Goal: Information Seeking & Learning: Learn about a topic

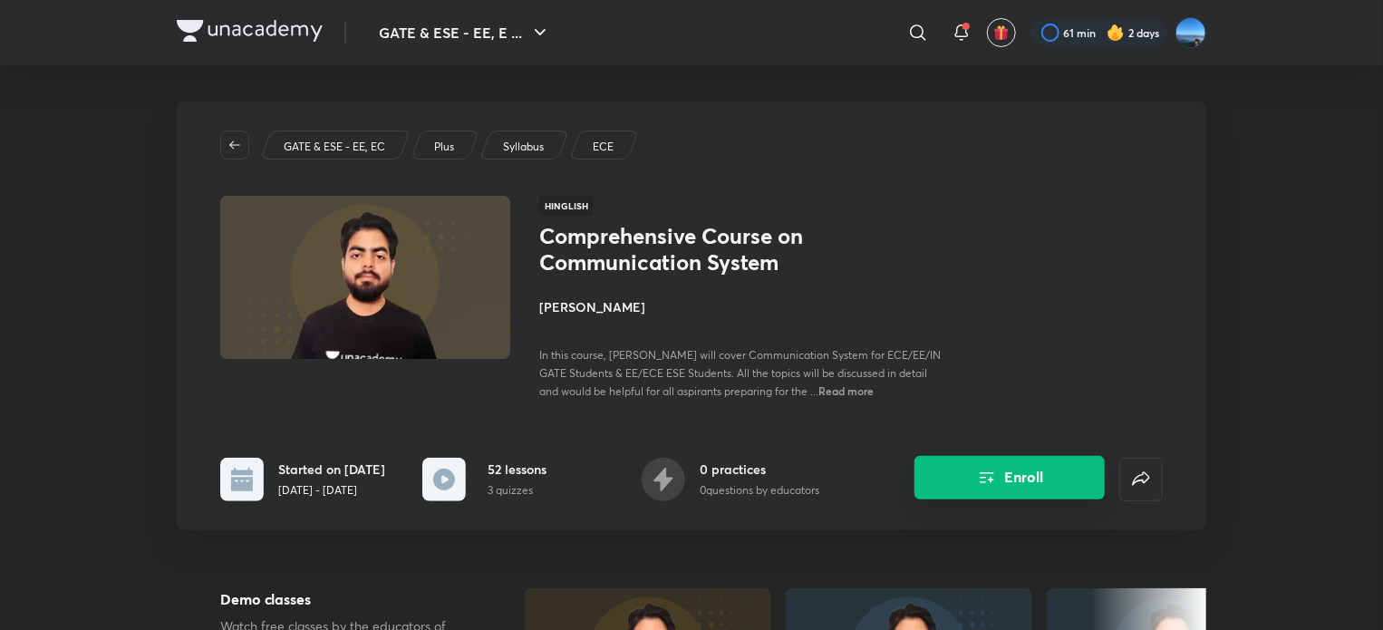
click at [995, 469] on button "Enroll" at bounding box center [1009, 477] width 190 height 43
click at [988, 483] on icon "Enroll" at bounding box center [987, 478] width 22 height 22
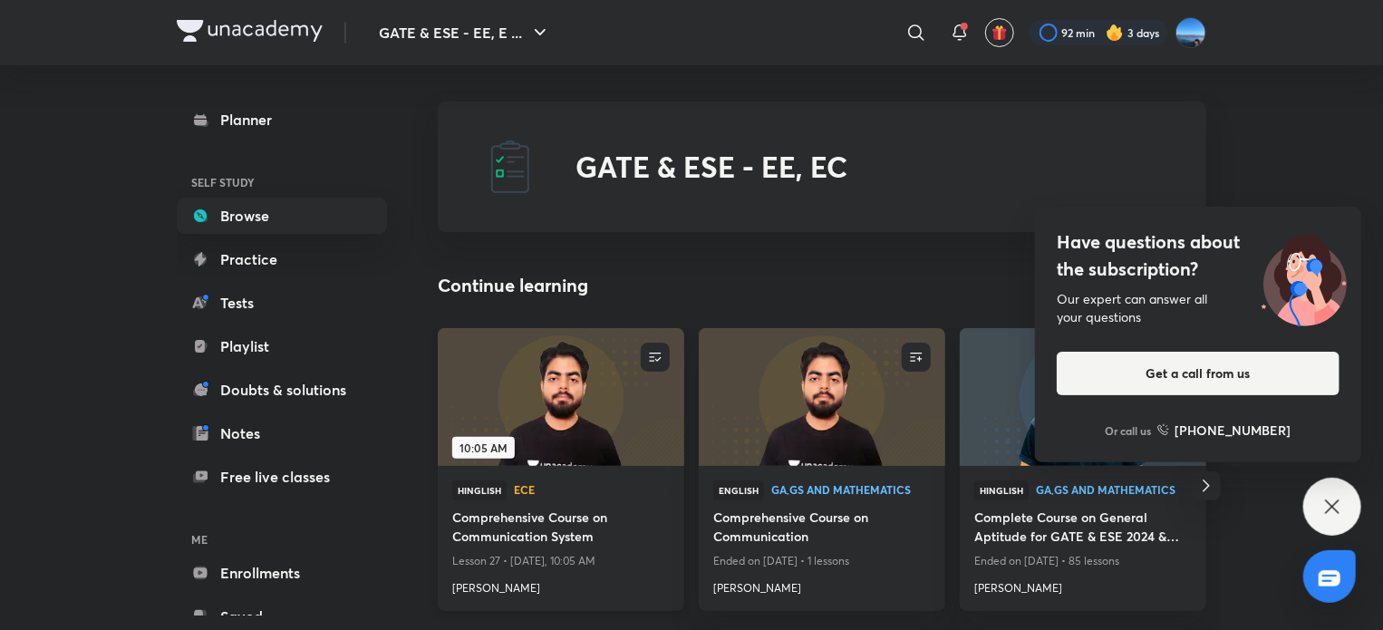
click at [529, 542] on h4 "Comprehensive Course on Communication System" at bounding box center [560, 528] width 217 height 42
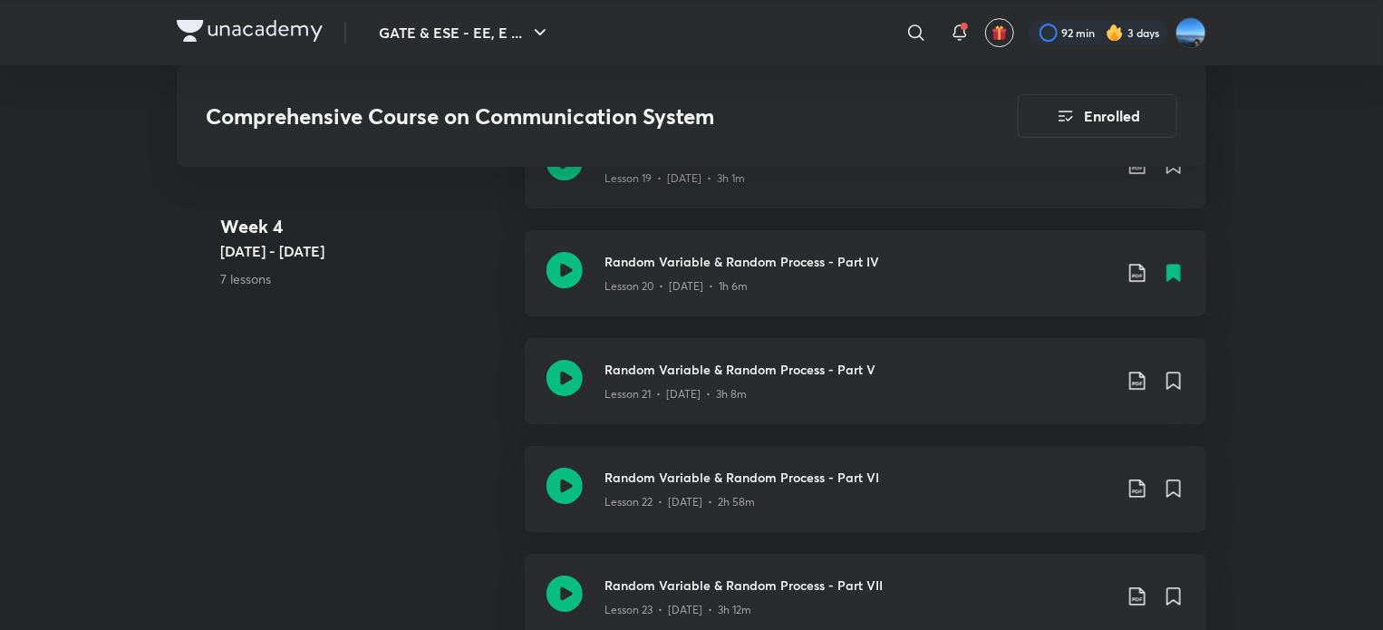
scroll to position [3045, 0]
click at [1174, 377] on icon at bounding box center [1173, 380] width 13 height 16
click at [1135, 378] on icon at bounding box center [1137, 381] width 22 height 22
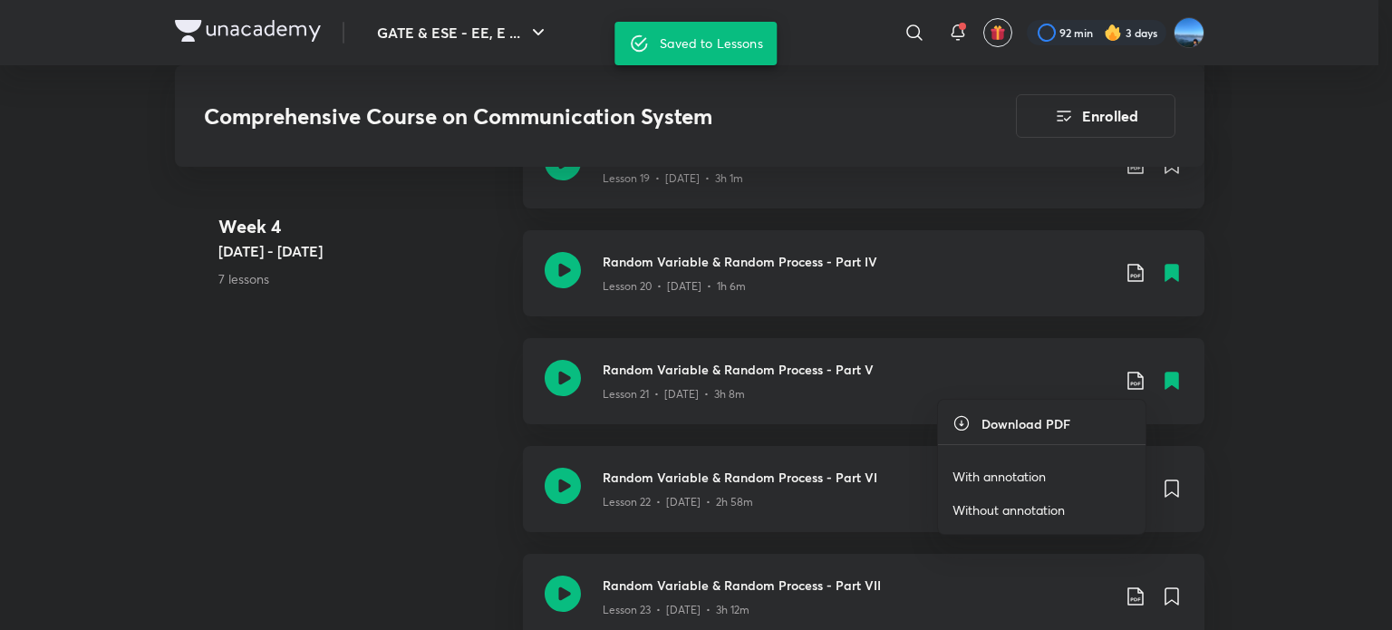
click at [989, 468] on p "With annotation" at bounding box center [998, 476] width 93 height 19
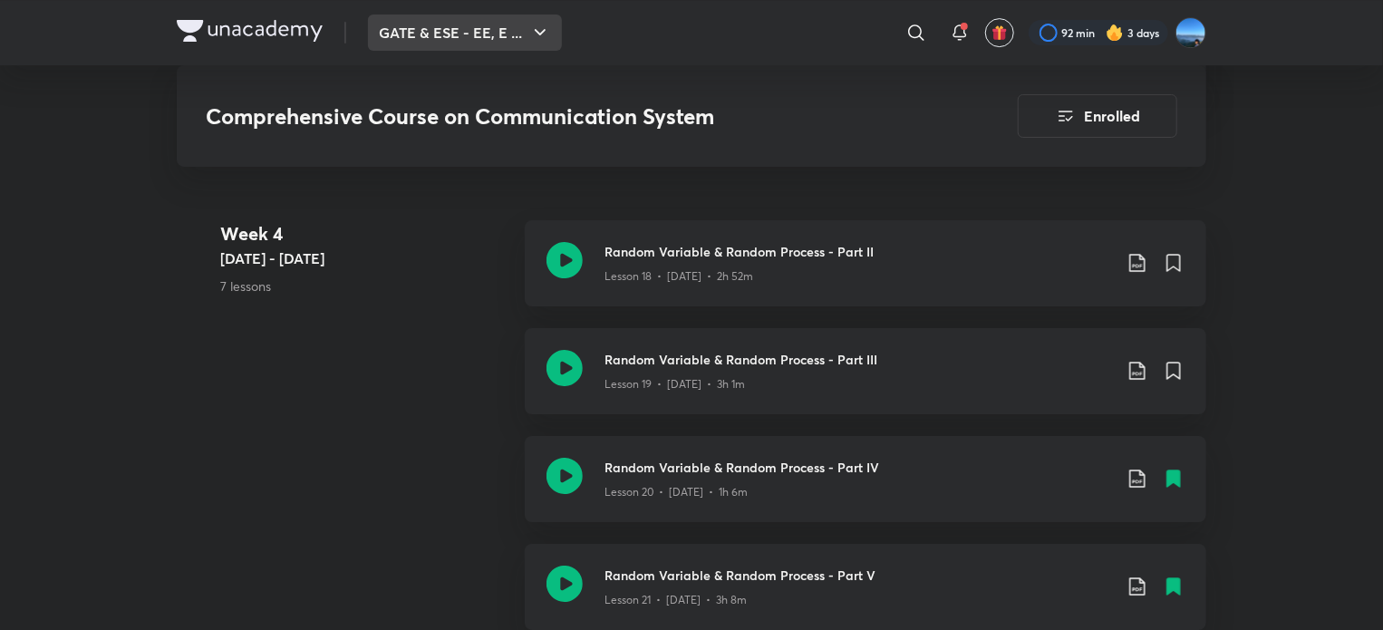
scroll to position [3251, 0]
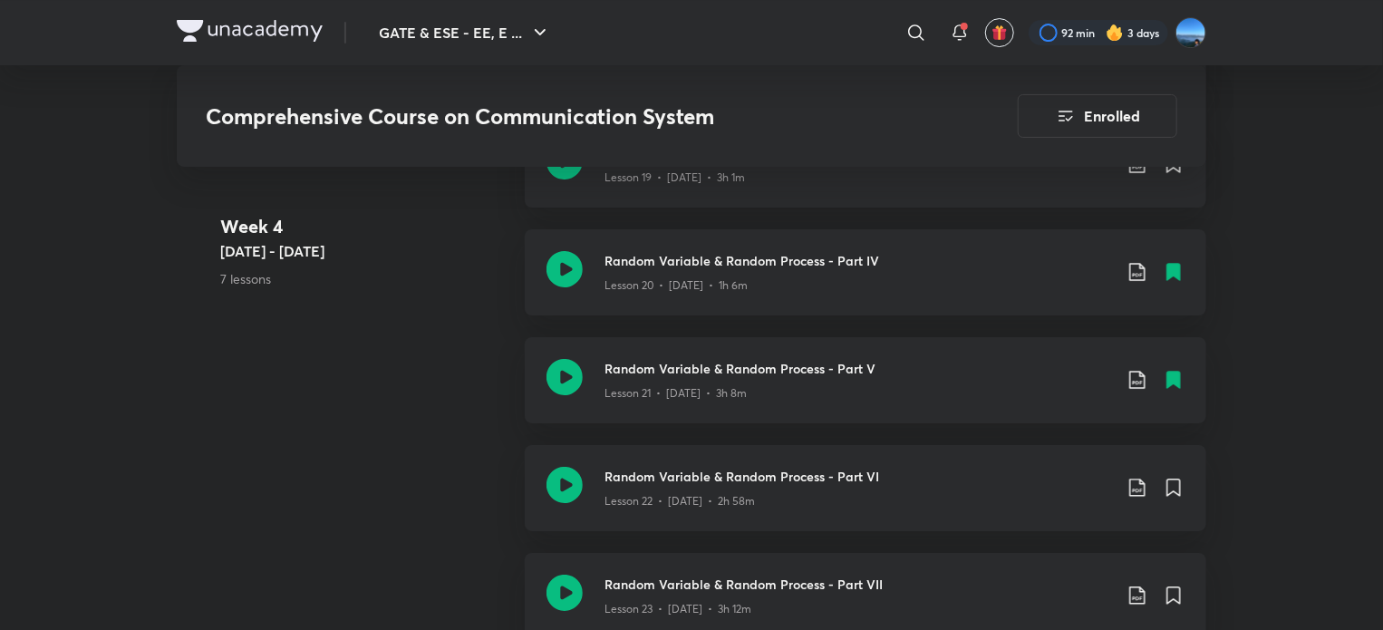
click at [266, 31] on img at bounding box center [250, 31] width 146 height 22
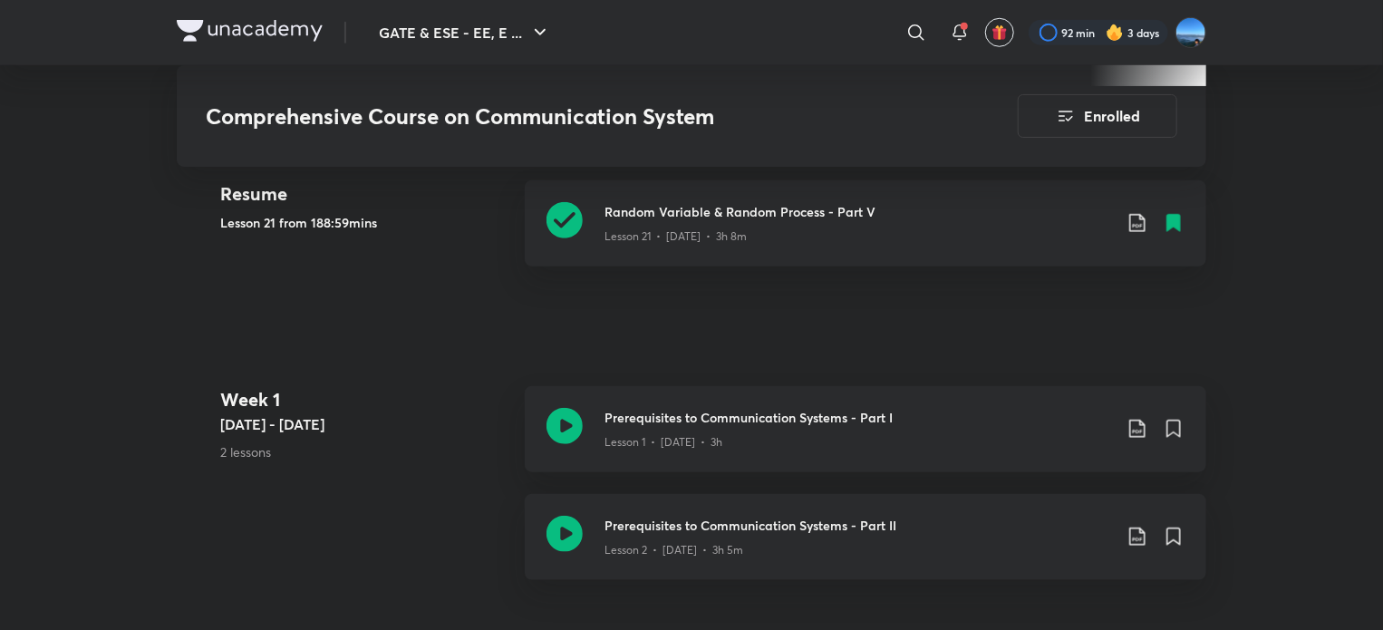
scroll to position [0, 0]
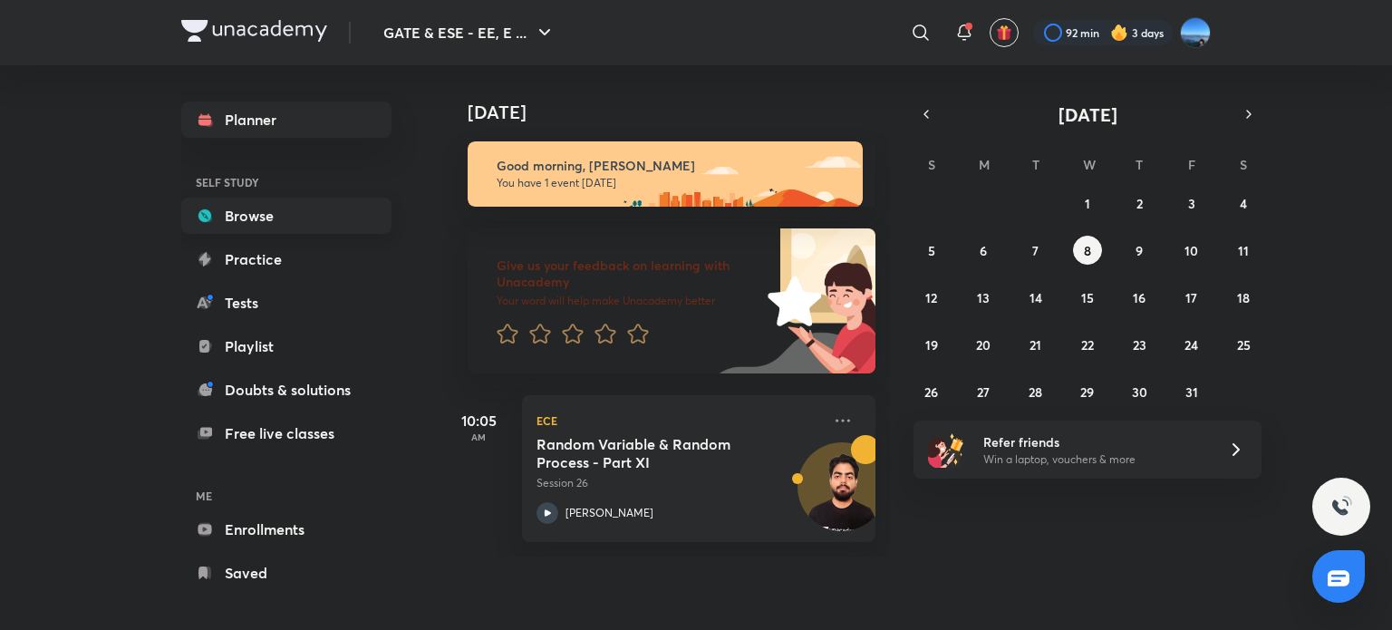
drag, startPoint x: 0, startPoint y: 0, endPoint x: 281, endPoint y: 224, distance: 359.2
click at [281, 224] on link "Browse" at bounding box center [286, 216] width 210 height 36
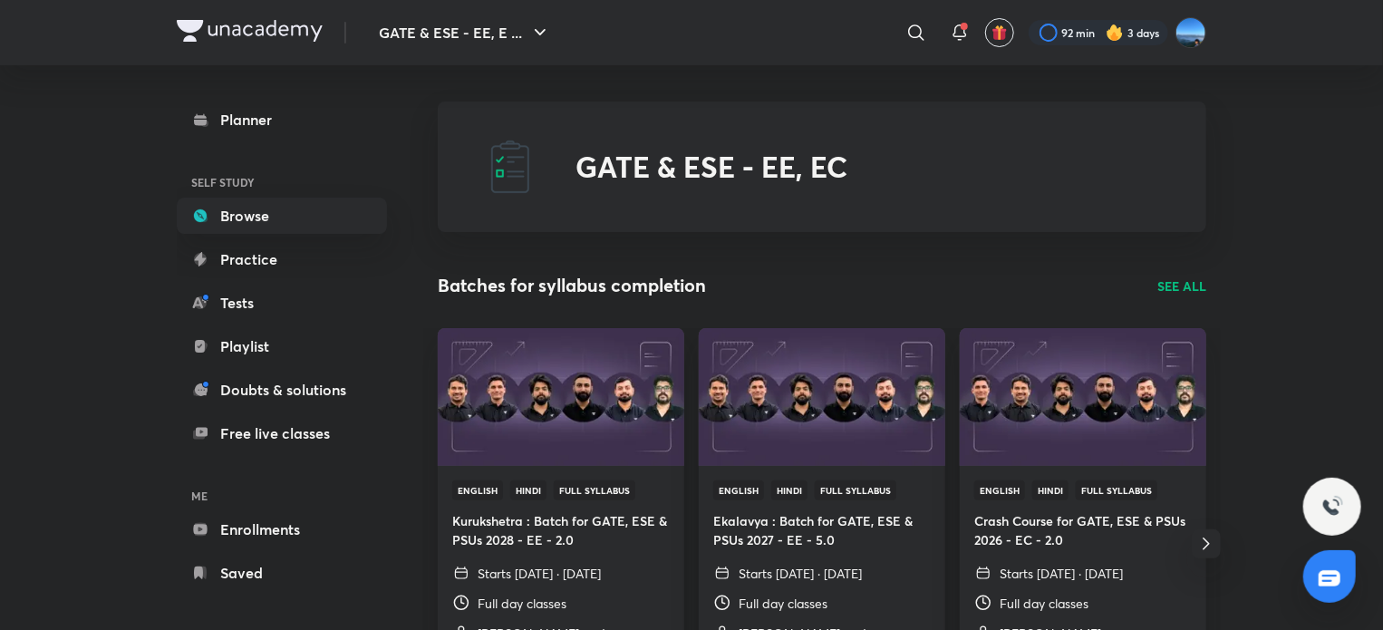
click at [1109, 28] on img at bounding box center [1115, 33] width 18 height 18
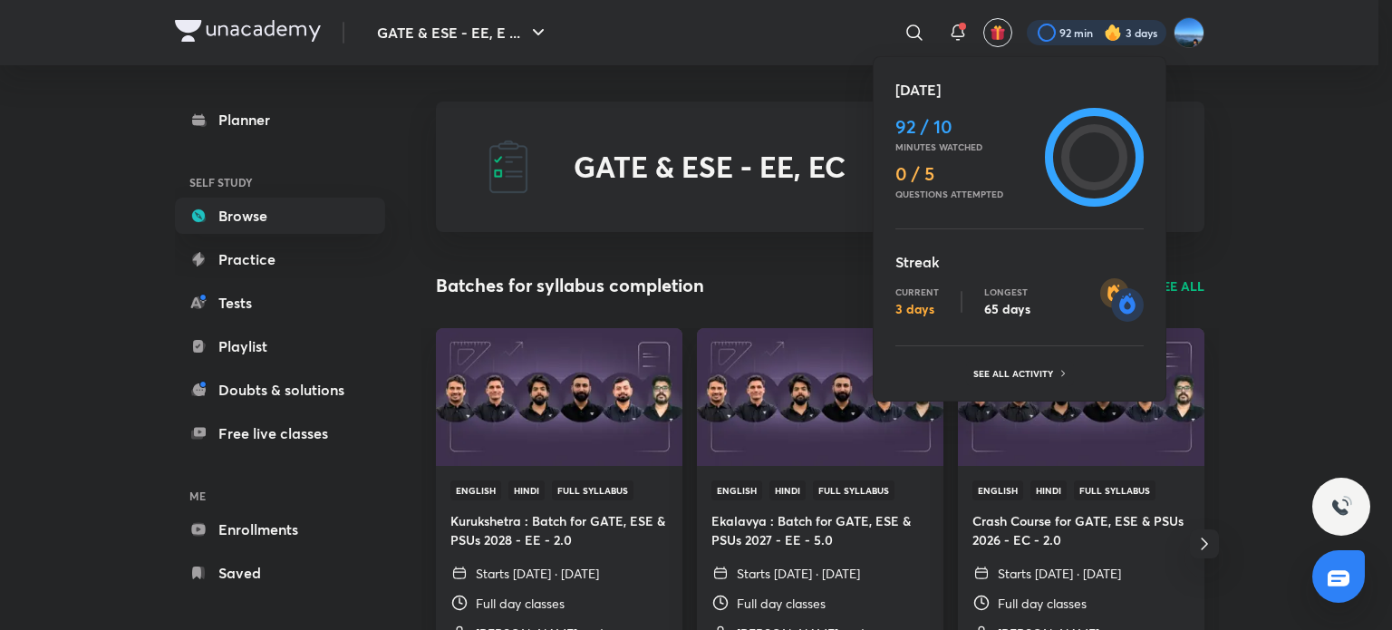
click at [1284, 199] on div at bounding box center [696, 315] width 1392 height 630
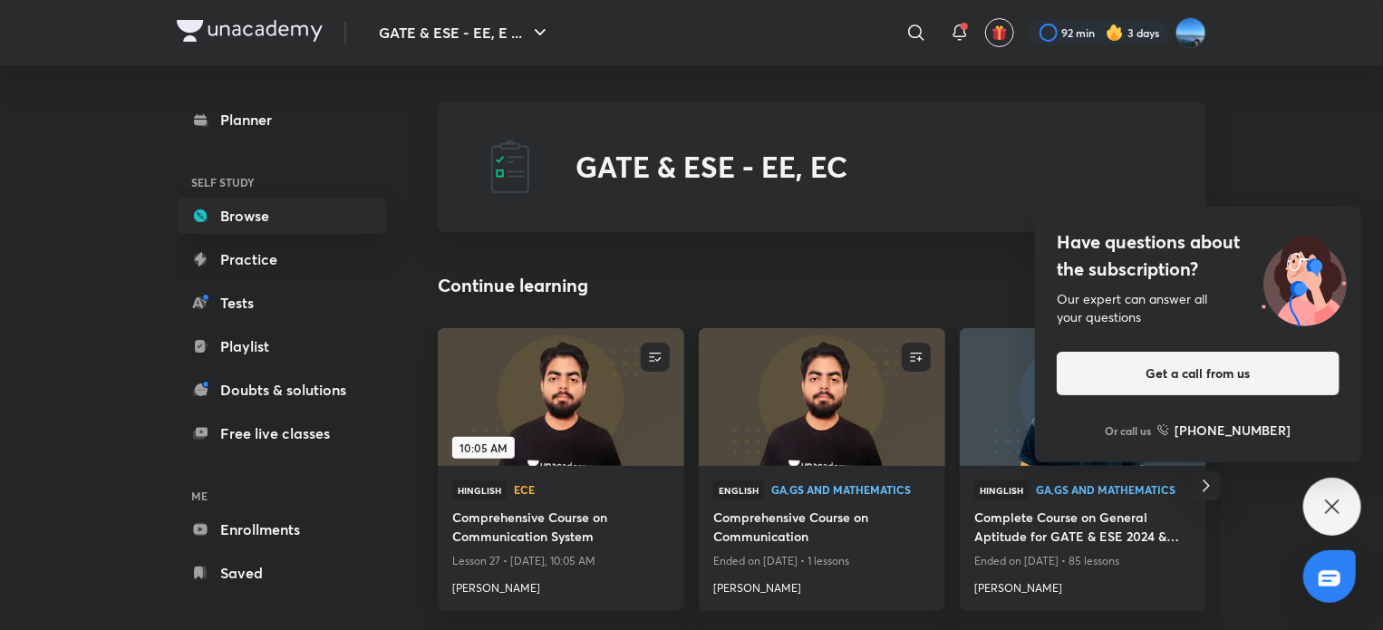
click at [1186, 288] on div "Have questions about the subscription? Our expert can answer all your questions…" at bounding box center [1198, 335] width 326 height 256
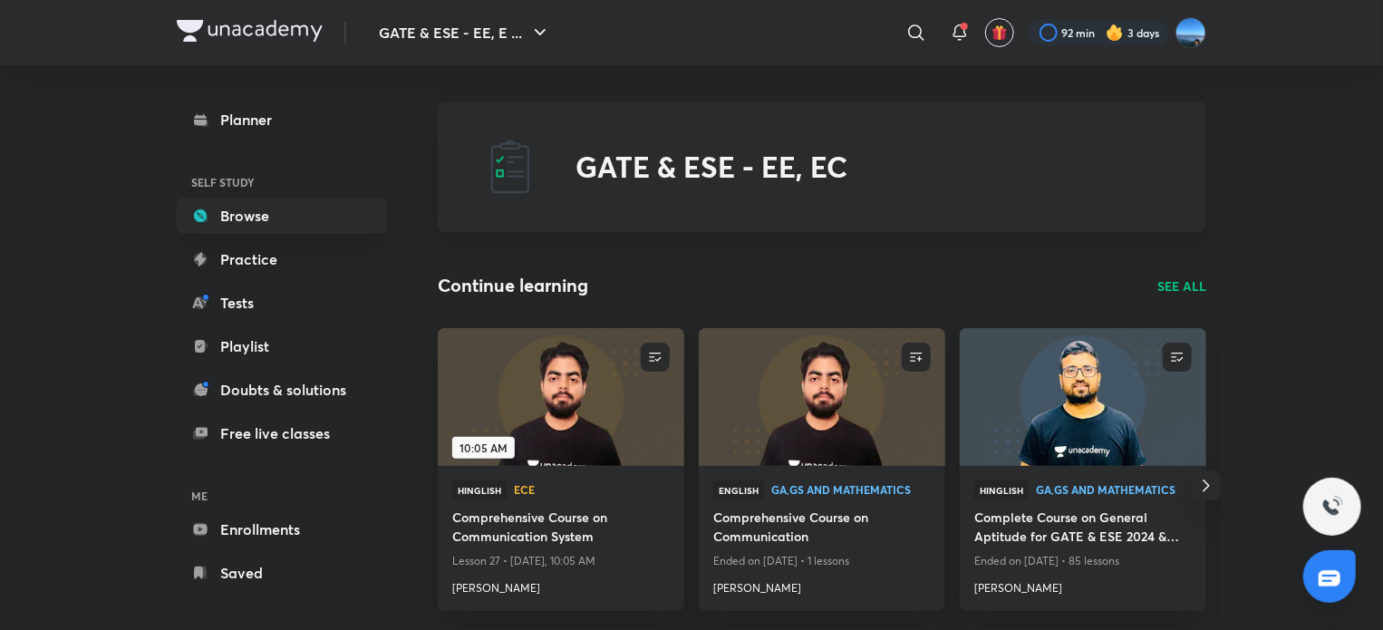
click at [1211, 488] on icon "button" at bounding box center [1206, 486] width 22 height 22
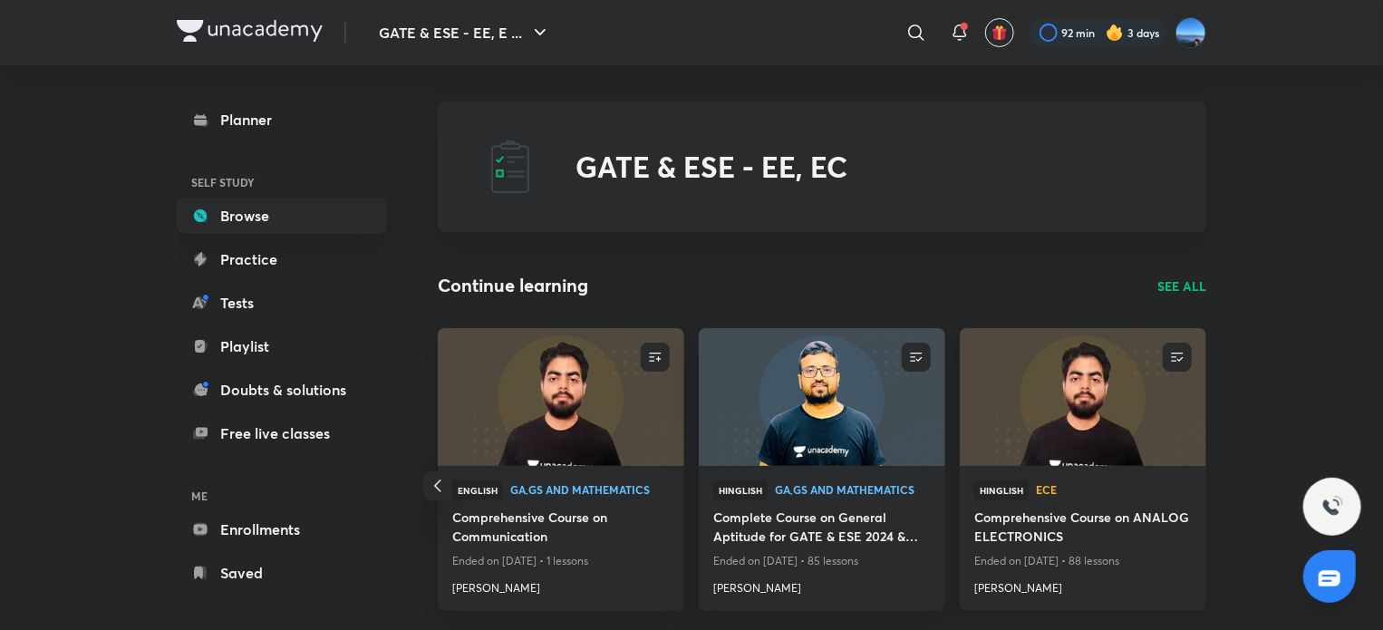
click at [1040, 539] on h4 "Comprehensive Course on ANALOG ELECTRONICS" at bounding box center [1082, 528] width 217 height 42
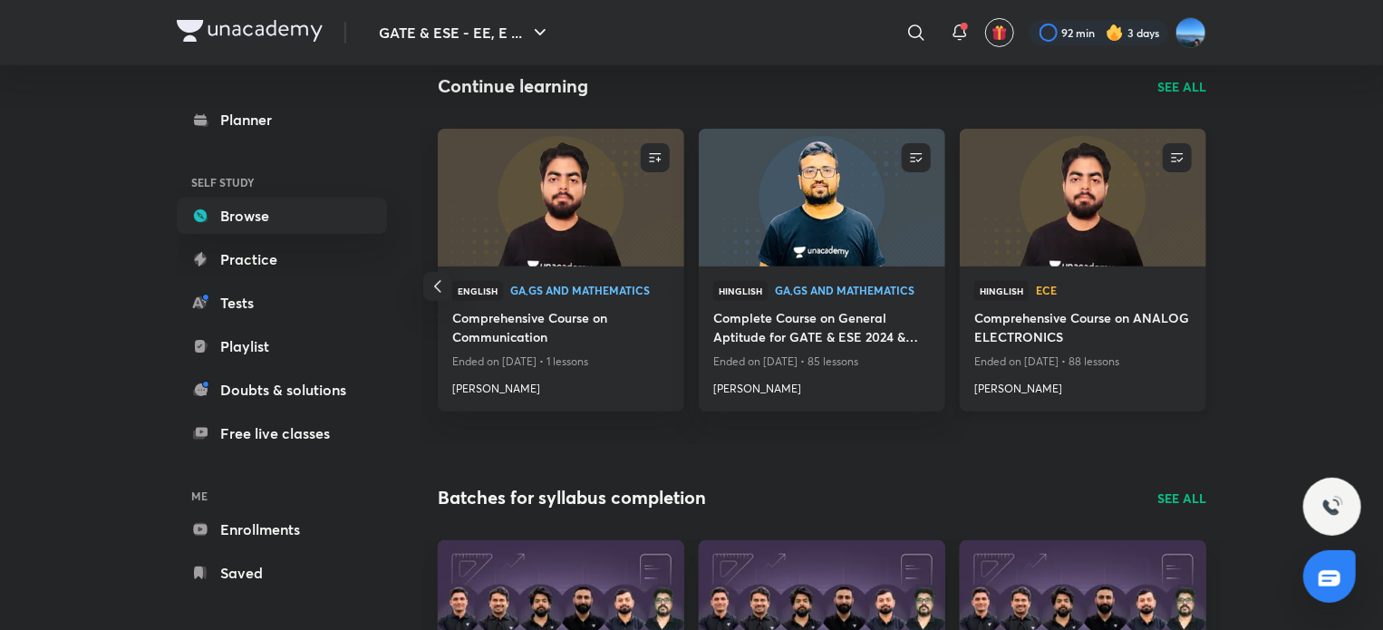
scroll to position [208, 0]
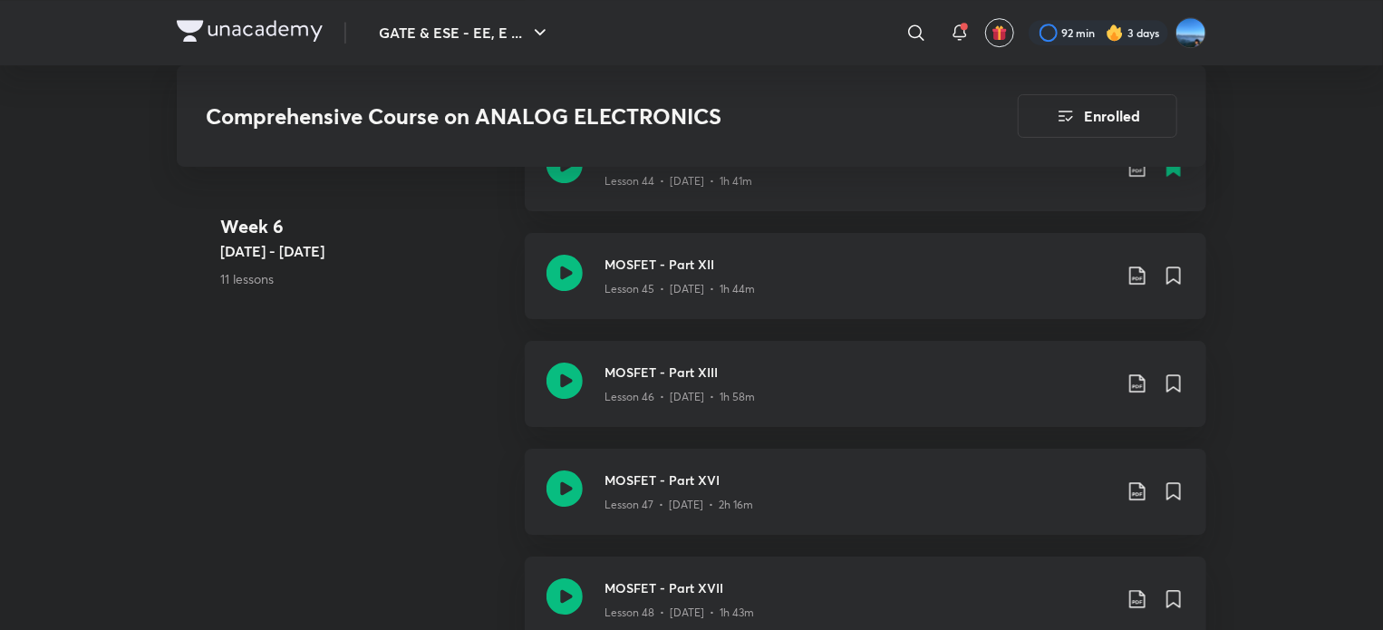
scroll to position [6368, 0]
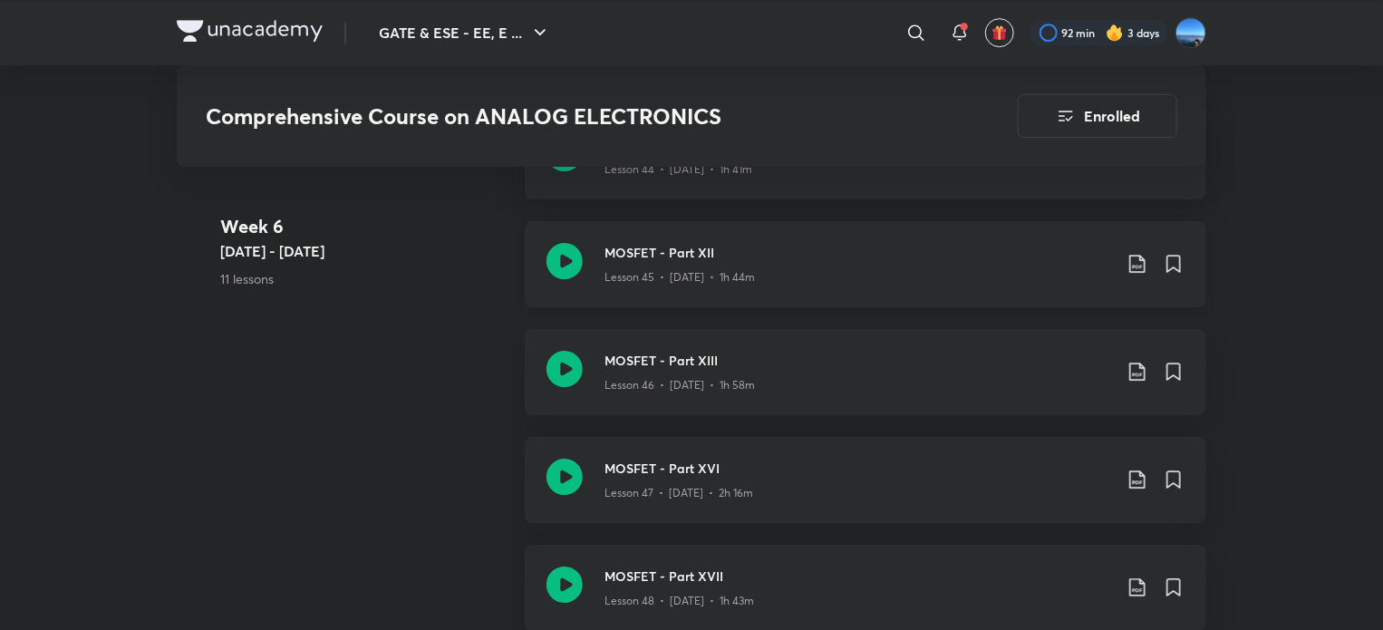
click at [854, 284] on div "MOSFET - Part XII Lesson 45 • [DATE] • 1h 44m" at bounding box center [865, 264] width 681 height 86
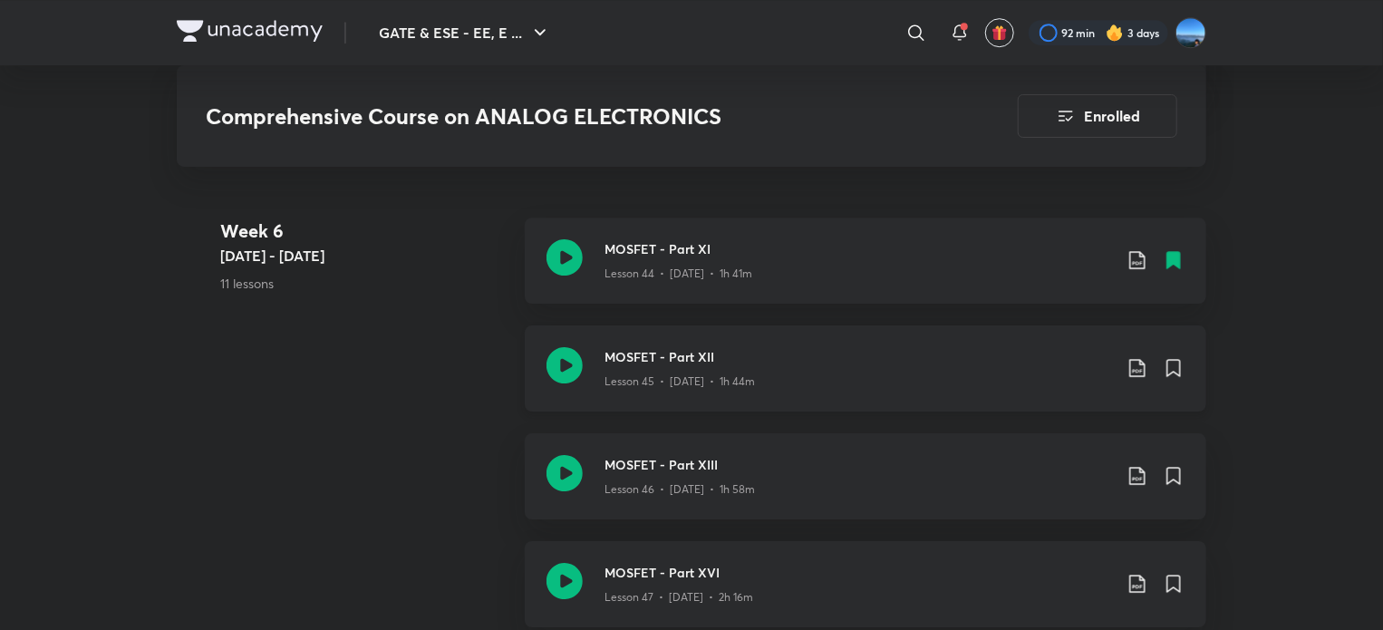
scroll to position [6238, 0]
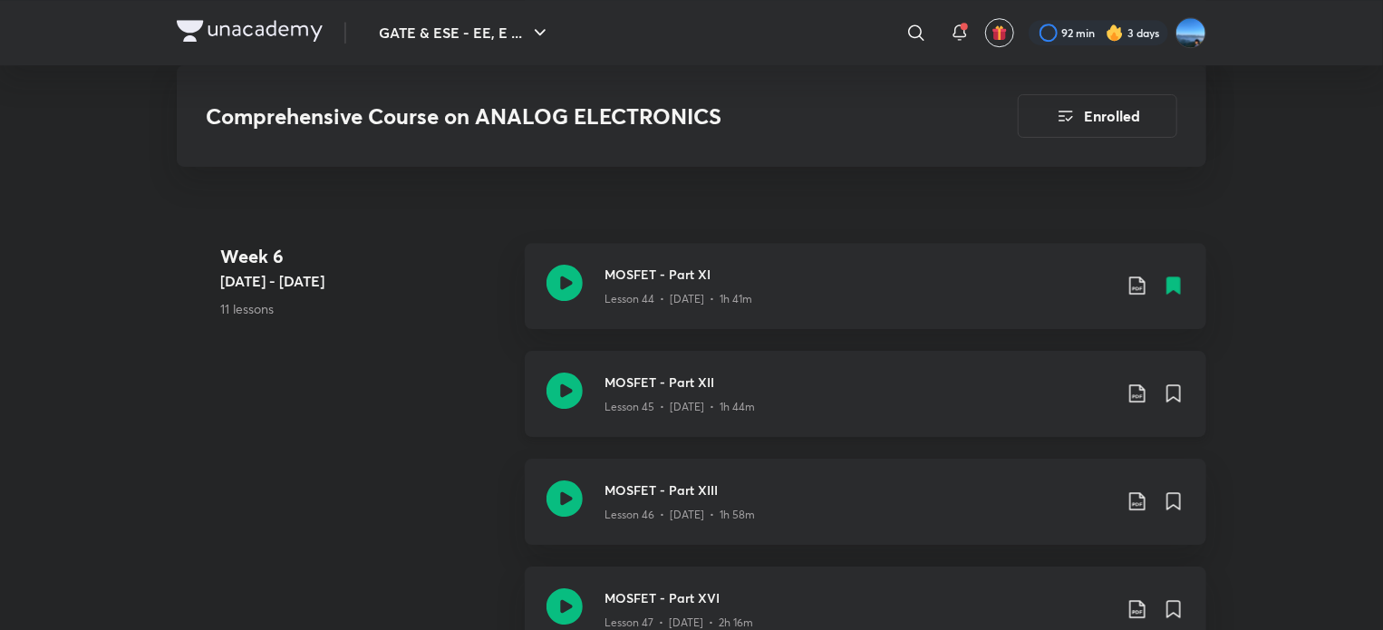
click at [656, 401] on p "Lesson 45 • [DATE] • 1h 44m" at bounding box center [679, 407] width 150 height 16
